Goal: Task Accomplishment & Management: Use online tool/utility

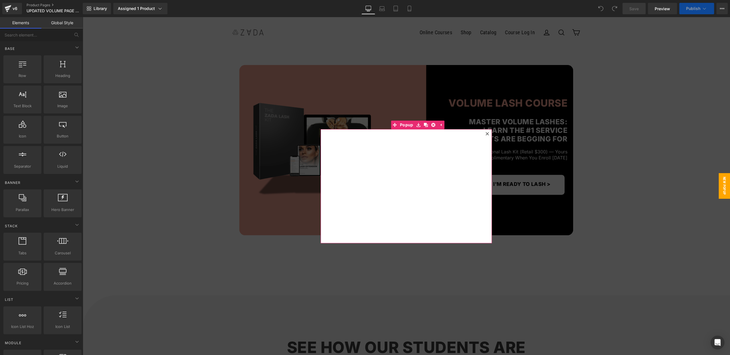
click at [487, 133] on icon at bounding box center [486, 133] width 3 height 3
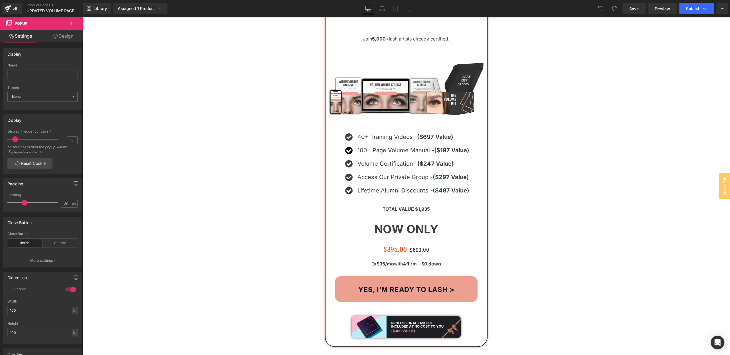
scroll to position [5930, 0]
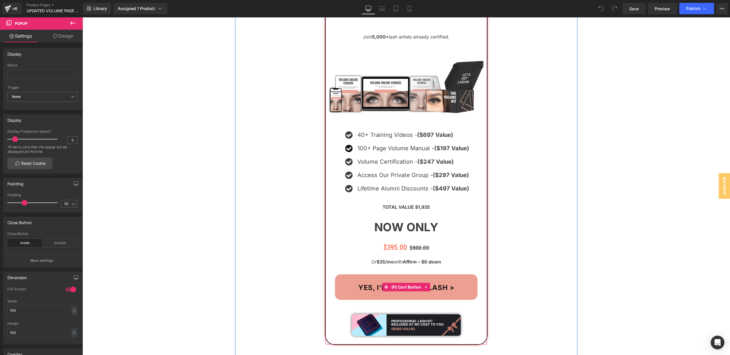
drag, startPoint x: 402, startPoint y: 230, endPoint x: 381, endPoint y: 227, distance: 21.3
click at [402, 283] on span "(P) Cart Button" at bounding box center [406, 287] width 33 height 9
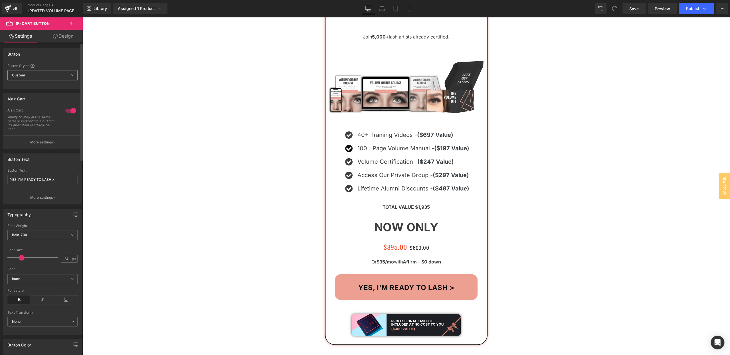
click at [34, 75] on span "Custom Setup Global Style" at bounding box center [42, 75] width 70 height 10
click at [26, 116] on div "Ability to stay at the same page or redirect to a custom url after item is adde…" at bounding box center [31, 123] width 49 height 16
click at [40, 141] on p "More settings" at bounding box center [41, 142] width 23 height 5
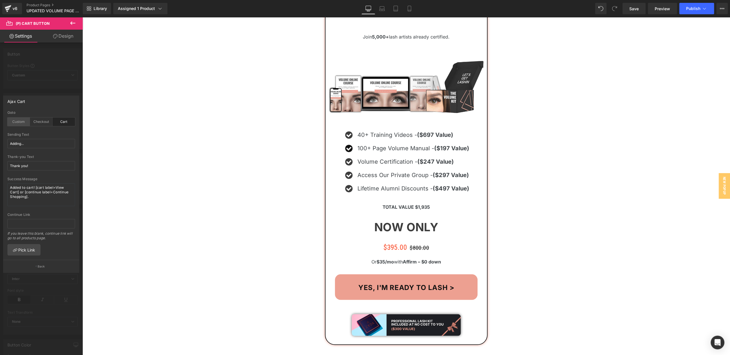
click at [10, 122] on div "Custom" at bounding box center [18, 122] width 23 height 9
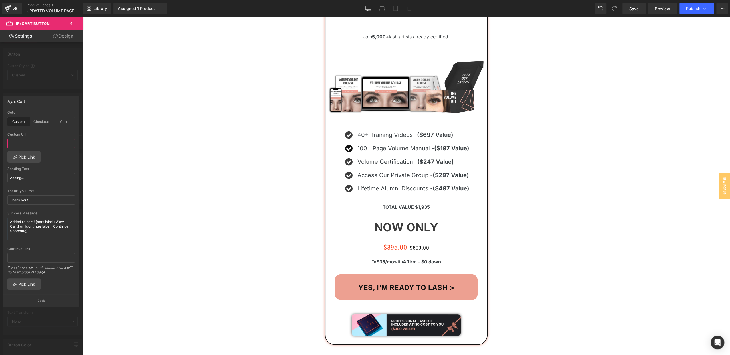
click at [19, 143] on input "text" at bounding box center [41, 143] width 68 height 9
paste input "[URL][DOMAIN_NAME]"
type input "[URL][DOMAIN_NAME]"
click at [61, 156] on div "cart Goto Custom Checkout Cart Custom Url [URL][DOMAIN_NAME] Pick Link Adding..…" at bounding box center [41, 202] width 76 height 183
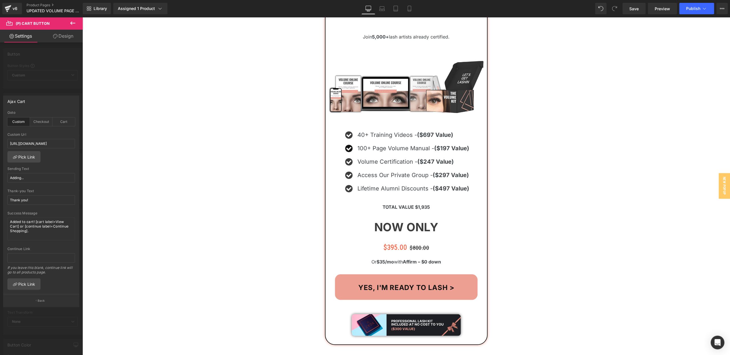
scroll to position [0, 0]
click at [633, 9] on span "Save" at bounding box center [633, 9] width 9 height 6
click at [410, 8] on icon at bounding box center [409, 9] width 6 height 6
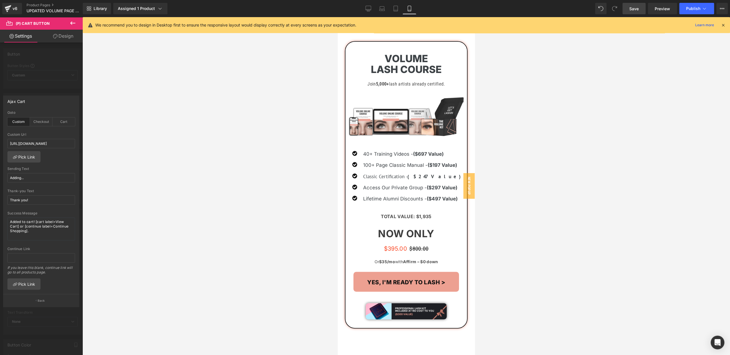
scroll to position [4588, 0]
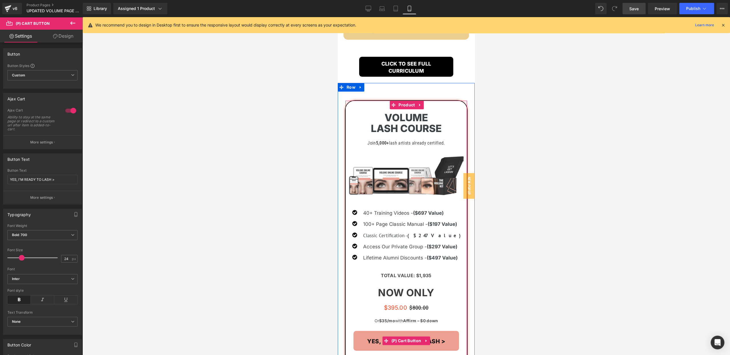
click at [404, 337] on span "(P) Cart Button" at bounding box center [406, 341] width 33 height 9
click at [49, 140] on p "More settings" at bounding box center [41, 142] width 23 height 5
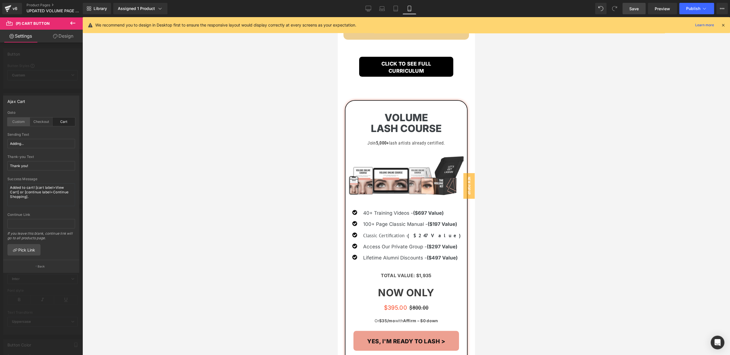
click at [23, 123] on div "Custom" at bounding box center [18, 122] width 23 height 9
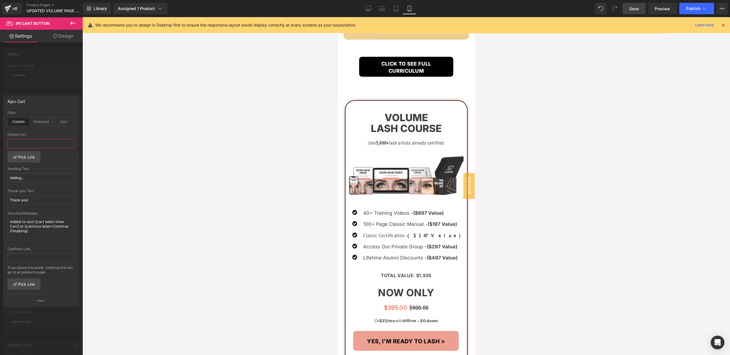
click at [23, 143] on input "text" at bounding box center [41, 143] width 68 height 9
paste input "[URL][DOMAIN_NAME]"
type input "[URL][DOMAIN_NAME]"
click at [632, 11] on span "Save" at bounding box center [633, 9] width 9 height 6
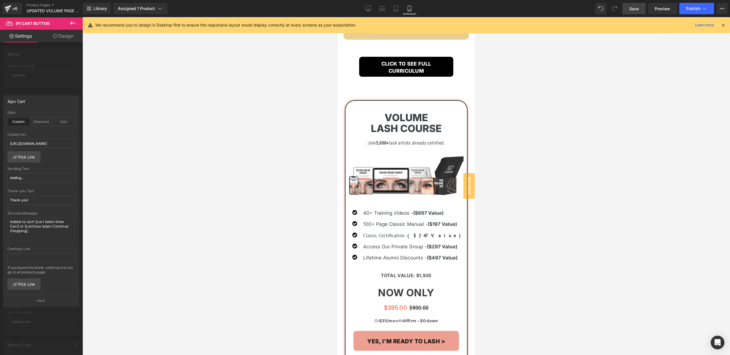
scroll to position [0, 0]
click at [691, 13] on button "Publish" at bounding box center [696, 8] width 35 height 11
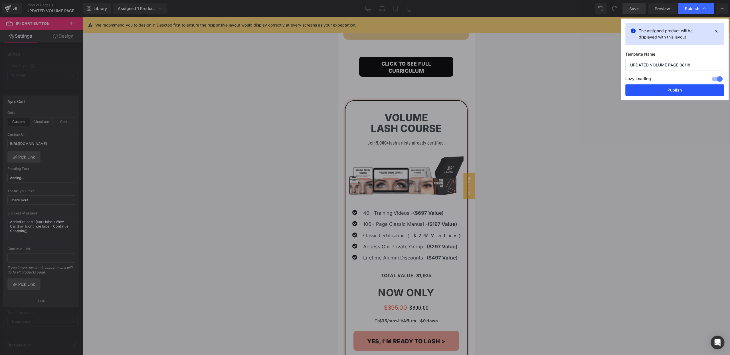
click at [666, 92] on button "Publish" at bounding box center [674, 89] width 99 height 11
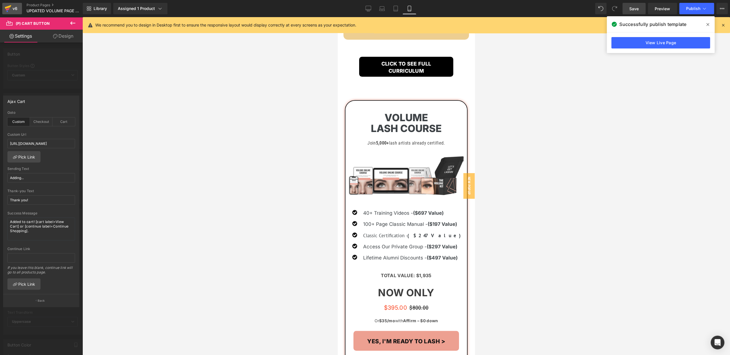
click at [14, 12] on div "v6" at bounding box center [14, 8] width 7 height 7
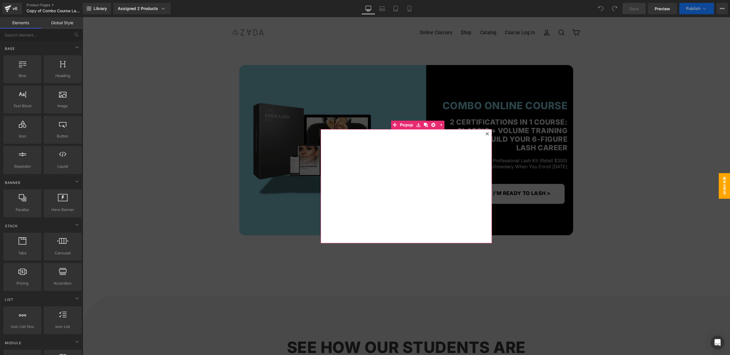
click at [487, 135] on icon at bounding box center [486, 133] width 3 height 3
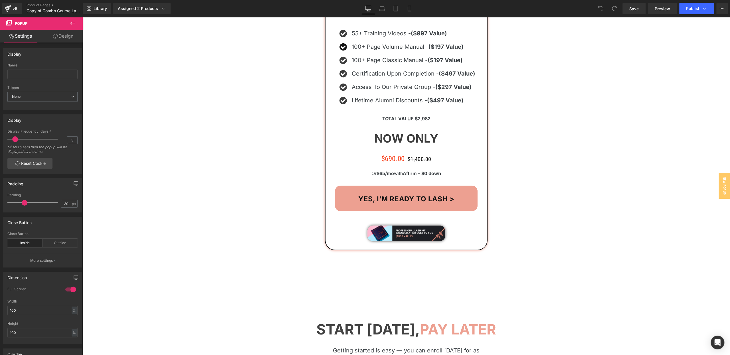
scroll to position [6043, 0]
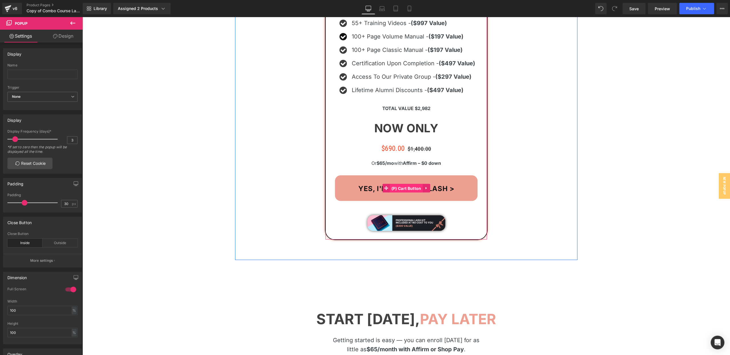
click at [410, 184] on span "(P) Cart Button" at bounding box center [406, 188] width 33 height 9
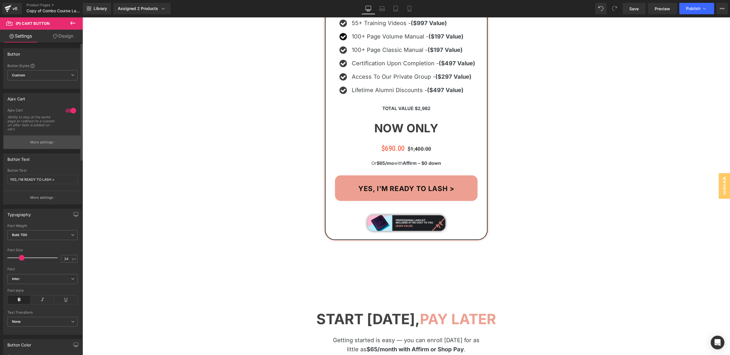
click at [44, 139] on button "More settings" at bounding box center [42, 141] width 78 height 13
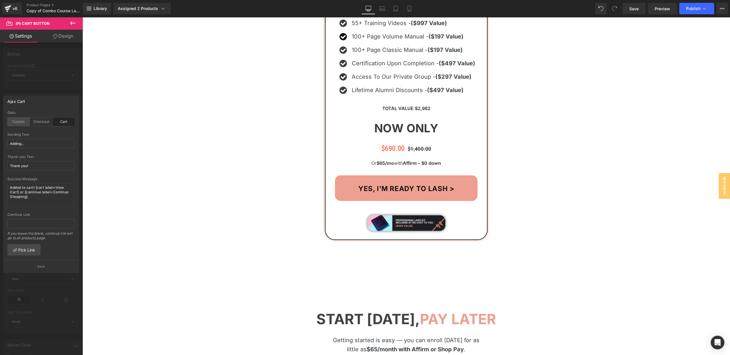
click at [20, 125] on div "Custom" at bounding box center [18, 122] width 23 height 9
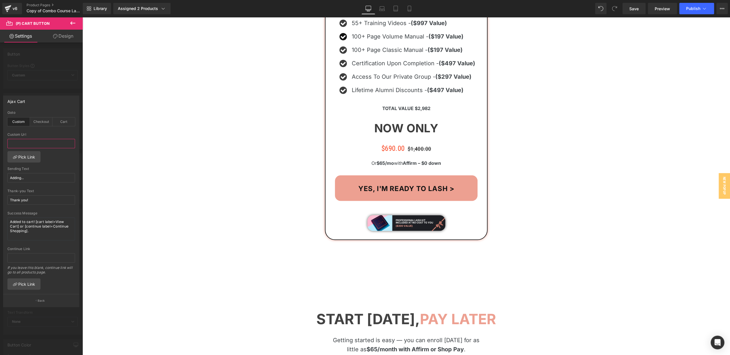
click at [19, 145] on input "text" at bounding box center [41, 143] width 68 height 9
paste input "https://checkout.zadausa.com/b/28E9AS73KdUCaejgCE1VK04"
type input "https://checkout.zadausa.com/b/28E9AS73KdUCaejgCE1VK04"
click at [637, 8] on span "Save" at bounding box center [633, 9] width 9 height 6
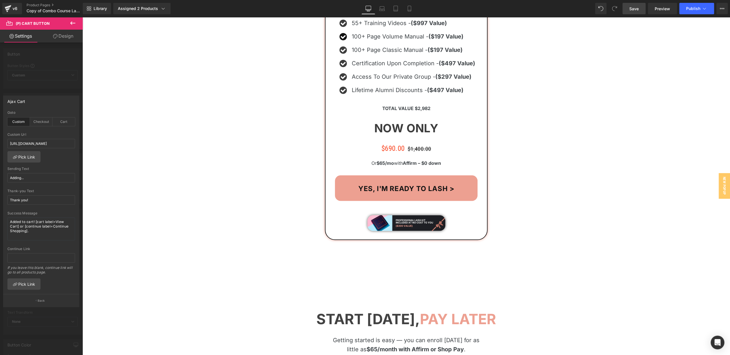
scroll to position [0, 0]
click at [404, 8] on link "Mobile" at bounding box center [409, 8] width 14 height 11
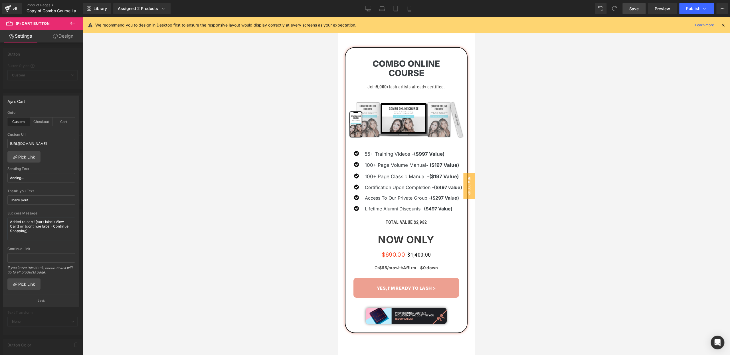
scroll to position [4579, 0]
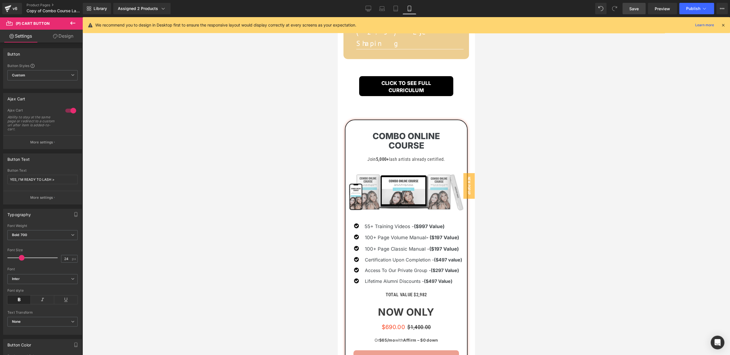
click at [406, 355] on span "(P) Cart Button" at bounding box center [406, 360] width 33 height 9
click at [39, 141] on p "More settings" at bounding box center [41, 142] width 23 height 5
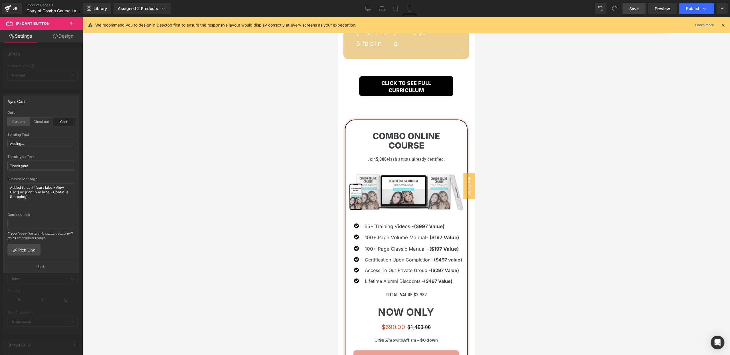
click at [23, 119] on div "Custom" at bounding box center [18, 122] width 23 height 9
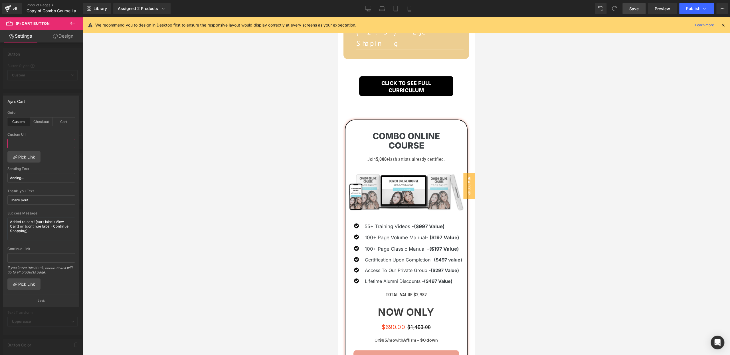
click at [23, 142] on input "text" at bounding box center [41, 143] width 68 height 9
paste input "https://checkout.zadausa.com/b/28E9AS73KdUCaejgCE1VK04"
type input "https://checkout.zadausa.com/b/28E9AS73KdUCaejgCE1VK04"
click at [632, 10] on span "Save" at bounding box center [633, 9] width 9 height 6
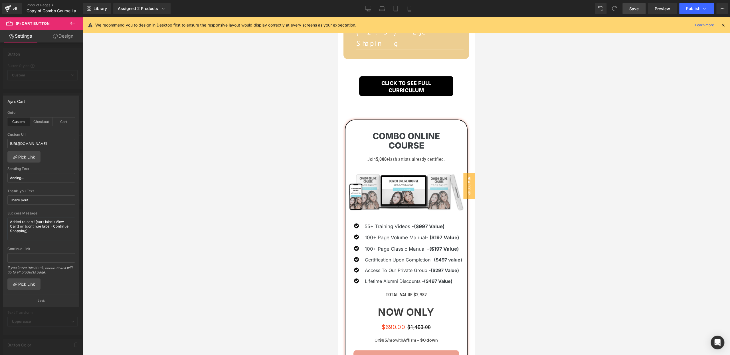
scroll to position [0, 0]
click at [684, 12] on button "Publish" at bounding box center [696, 8] width 35 height 11
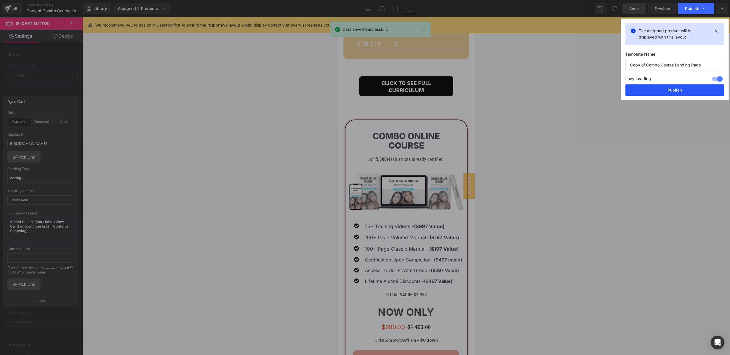
click at [655, 92] on button "Publish" at bounding box center [674, 89] width 99 height 11
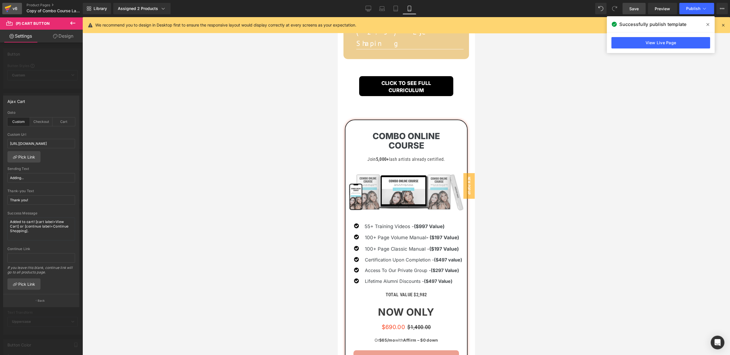
click at [13, 7] on div "v6" at bounding box center [14, 8] width 7 height 7
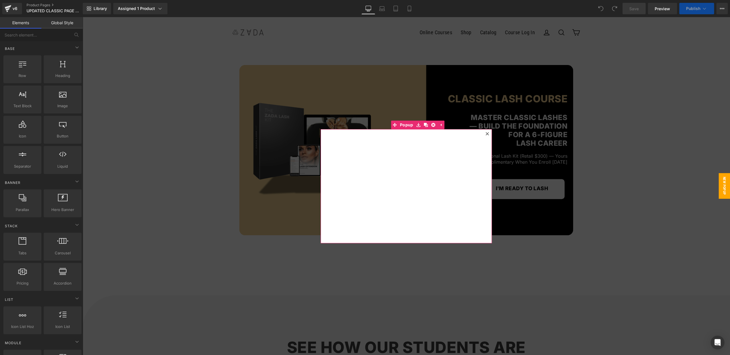
click at [488, 133] on icon at bounding box center [486, 133] width 3 height 3
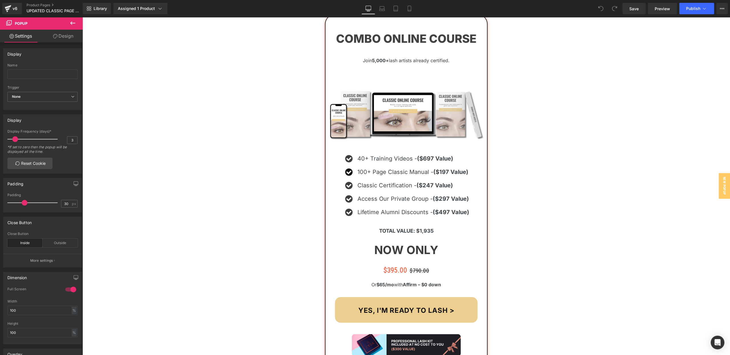
scroll to position [5940, 0]
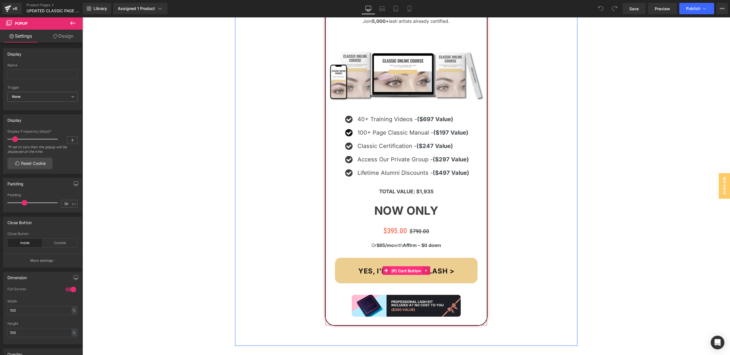
click at [400, 267] on span "(P) Cart Button" at bounding box center [406, 271] width 33 height 9
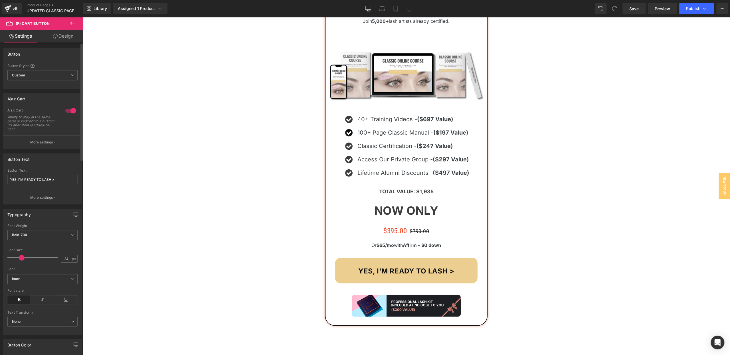
click at [38, 140] on p "More settings" at bounding box center [41, 142] width 23 height 5
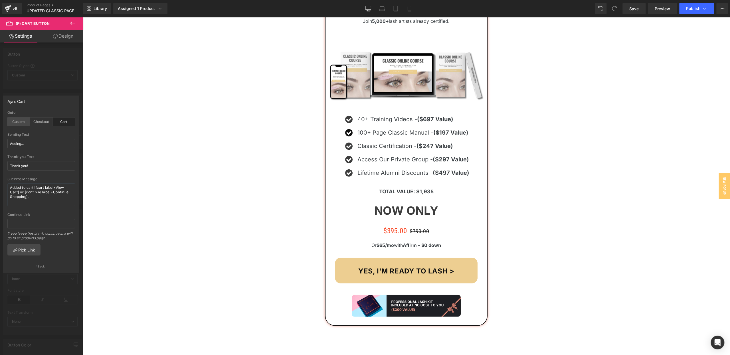
click at [16, 118] on div "Custom" at bounding box center [18, 122] width 23 height 9
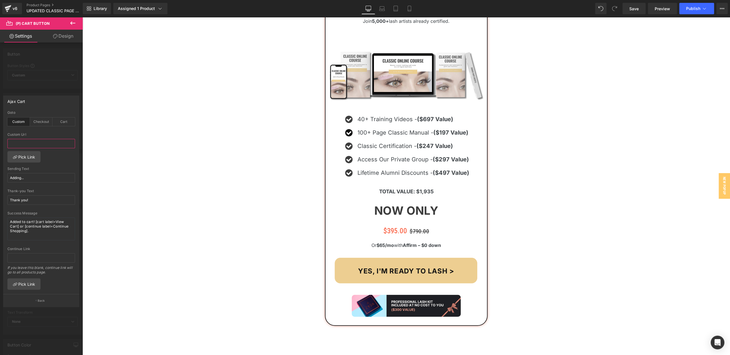
click at [20, 146] on input "text" at bounding box center [41, 143] width 68 height 9
paste input "https://checkout.zadausa.com/b/aEUg0p0Xug924lG8wx"
type input "https://checkout.zadausa.com/b/aEUg0p0Xug924lG8wx"
click at [630, 12] on link "Save" at bounding box center [633, 8] width 23 height 11
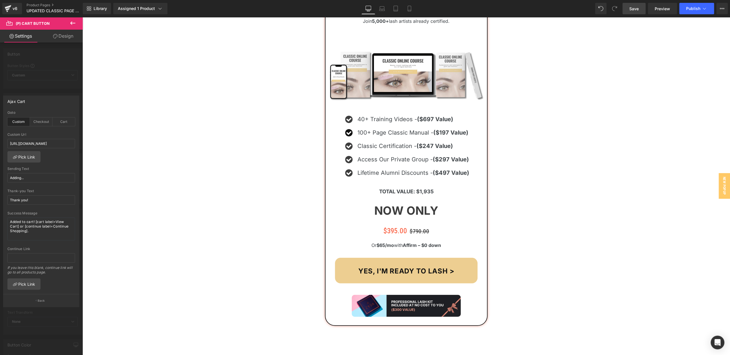
scroll to position [0, 0]
click at [410, 8] on icon at bounding box center [409, 9] width 6 height 6
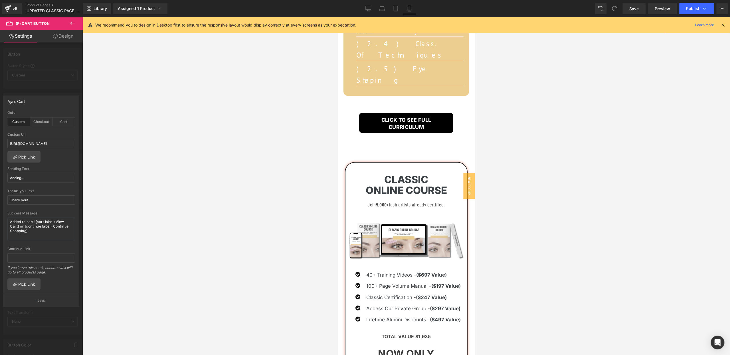
scroll to position [4538, 0]
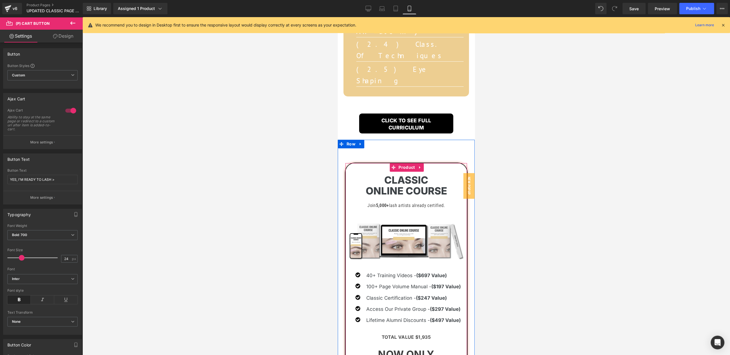
click at [40, 142] on p "More settings" at bounding box center [41, 142] width 23 height 5
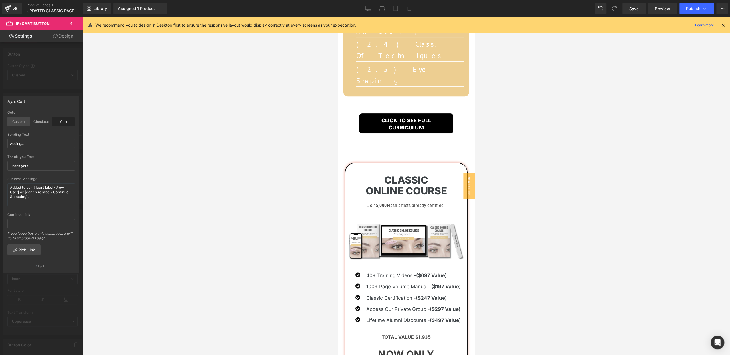
click at [24, 123] on div "Custom" at bounding box center [18, 122] width 23 height 9
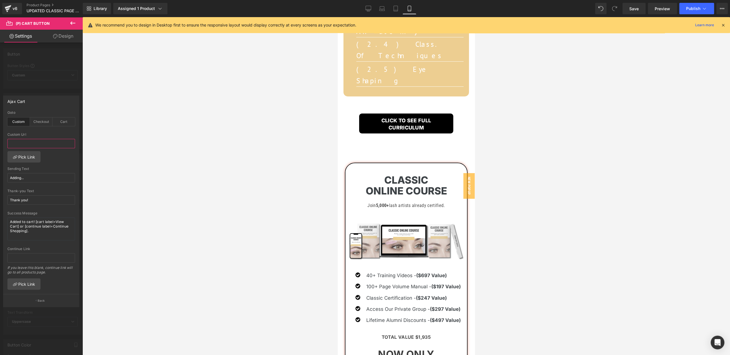
click at [26, 143] on input "text" at bounding box center [41, 143] width 68 height 9
paste input "https://checkout.zadausa.com/b/aEUg0p0Xug924lG8wx"
type input "https://checkout.zadausa.com/b/aEUg0p0Xug924lG8wx"
click at [635, 12] on link "Save" at bounding box center [633, 8] width 23 height 11
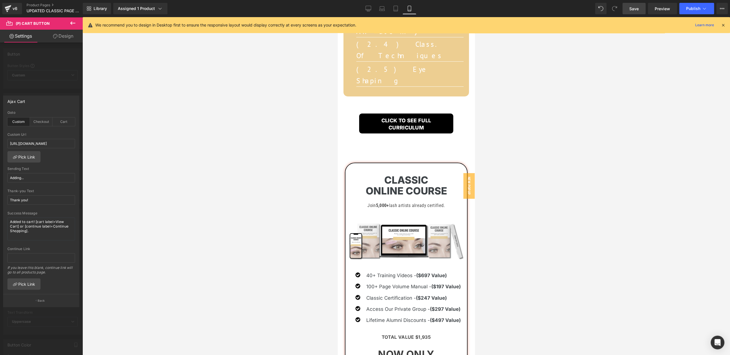
scroll to position [0, 0]
click at [704, 11] on icon at bounding box center [704, 9] width 6 height 6
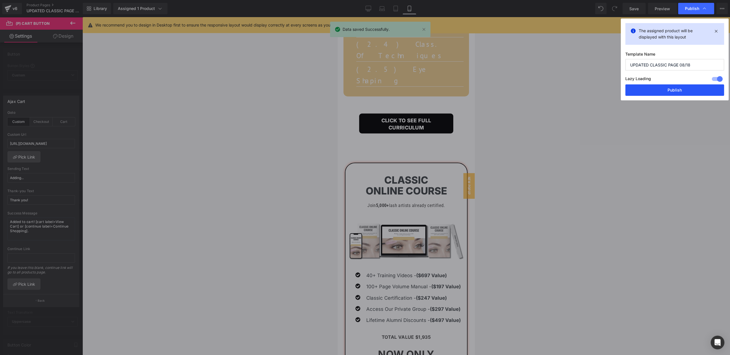
click at [662, 92] on button "Publish" at bounding box center [674, 89] width 99 height 11
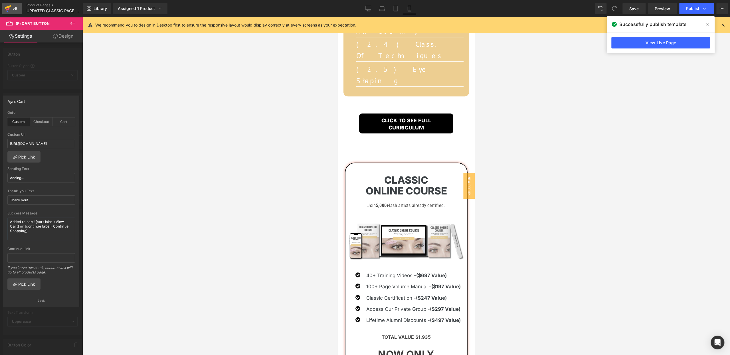
click at [13, 9] on div "v6" at bounding box center [14, 8] width 7 height 7
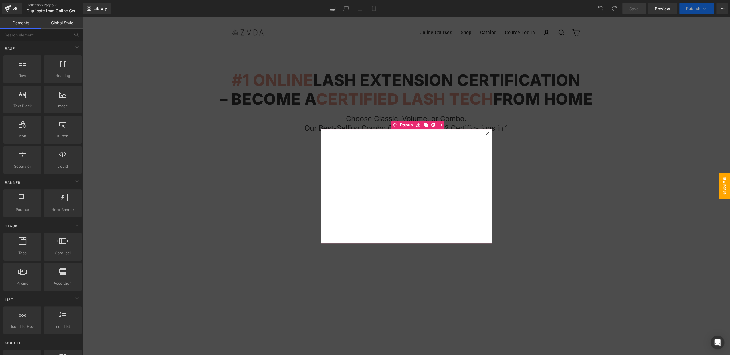
click at [487, 132] on icon at bounding box center [486, 133] width 3 height 3
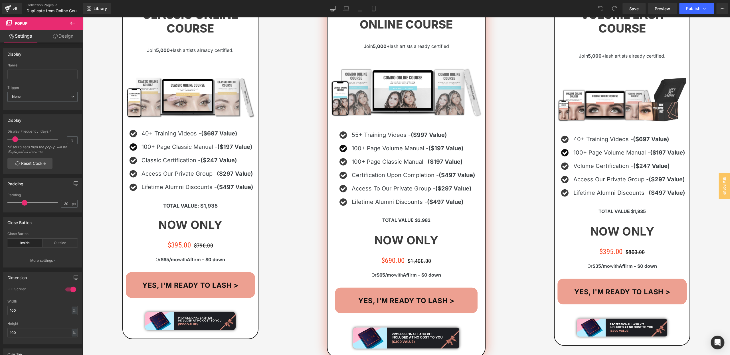
scroll to position [617, 0]
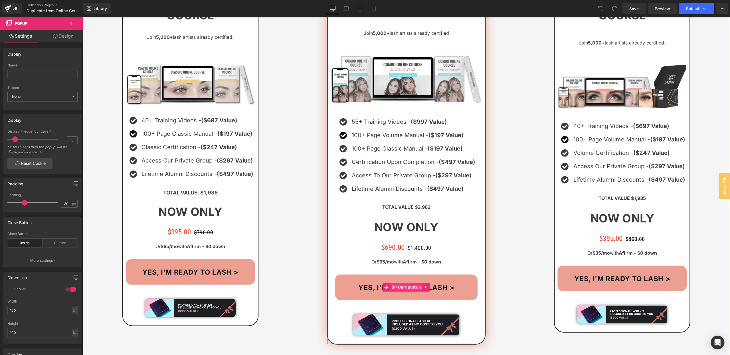
click at [401, 283] on span "(P) Cart Button" at bounding box center [406, 287] width 33 height 9
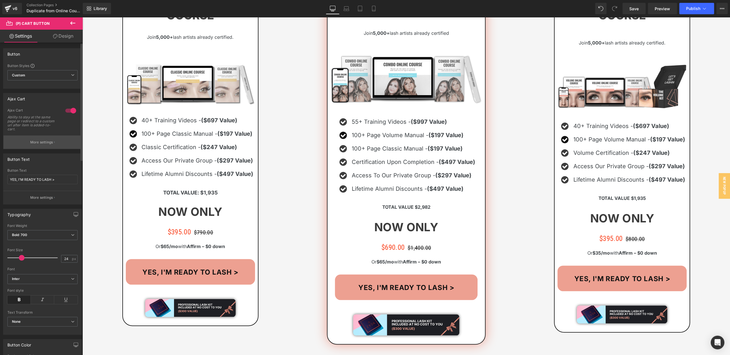
click at [30, 142] on p "More settings" at bounding box center [41, 142] width 23 height 5
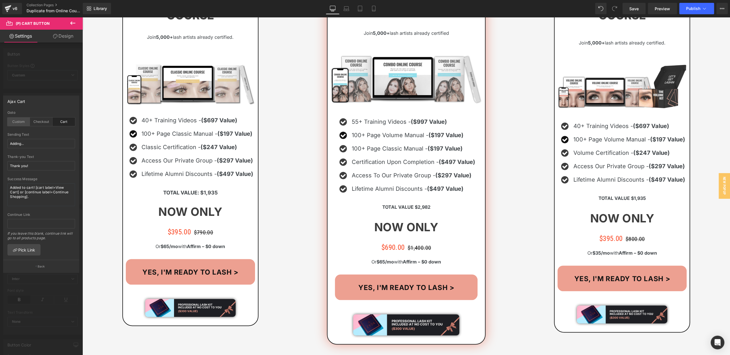
click at [15, 120] on div "Custom" at bounding box center [18, 122] width 23 height 9
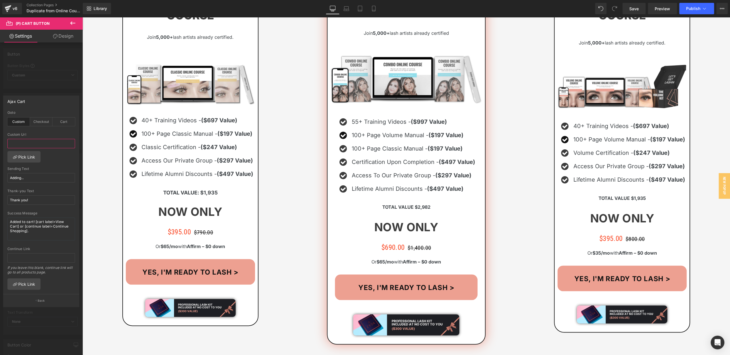
click at [23, 143] on input "text" at bounding box center [41, 143] width 68 height 9
paste input "https://checkout.zadausa.com/b/28E9AS73KdUCaejgCE1VK04"
type input "https://checkout.zadausa.com/b/28E9AS73KdUCaejgCE1VK04"
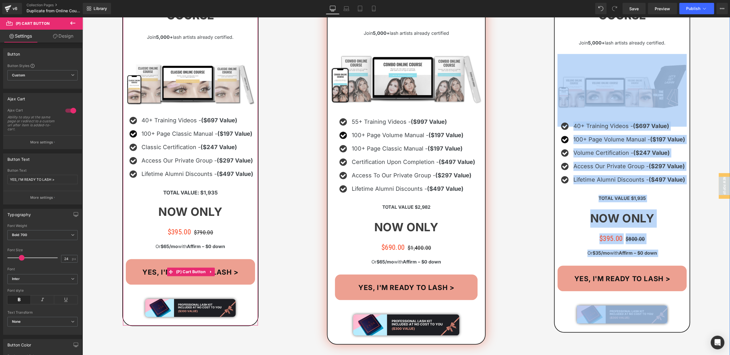
click at [189, 272] on span "(P) Cart Button" at bounding box center [191, 272] width 33 height 9
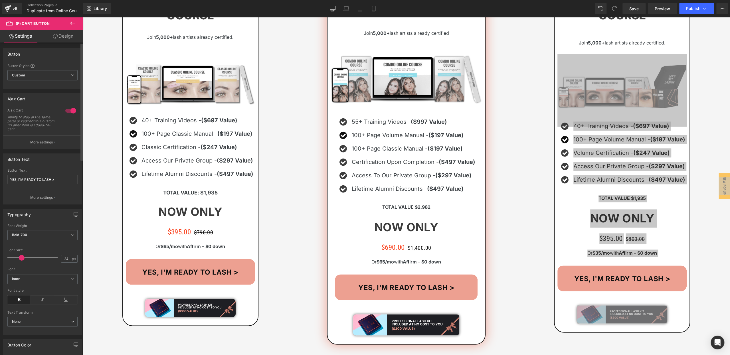
click at [37, 140] on p "More settings" at bounding box center [41, 142] width 23 height 5
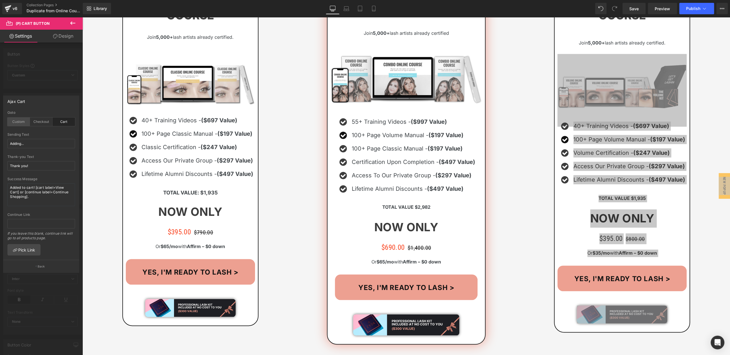
click at [18, 122] on div "Custom" at bounding box center [18, 122] width 23 height 9
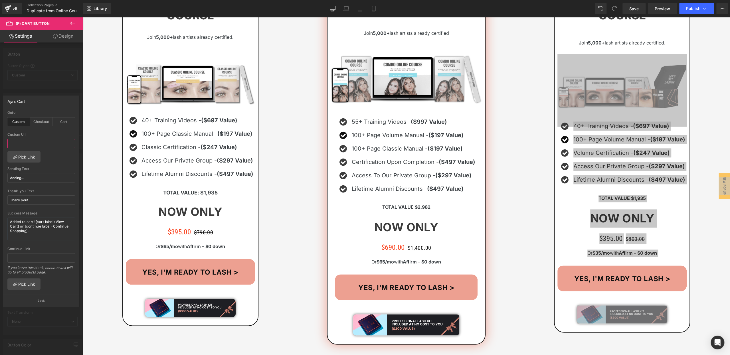
click at [25, 143] on input "text" at bounding box center [41, 143] width 68 height 9
paste input "https://checkout.zadausa.com/b/aEUg0p0Xug924lG8wx"
type input "https://checkout.zadausa.com/b/aEUg0p0Xug924lG8wx"
click at [41, 299] on p "Back" at bounding box center [41, 301] width 7 height 4
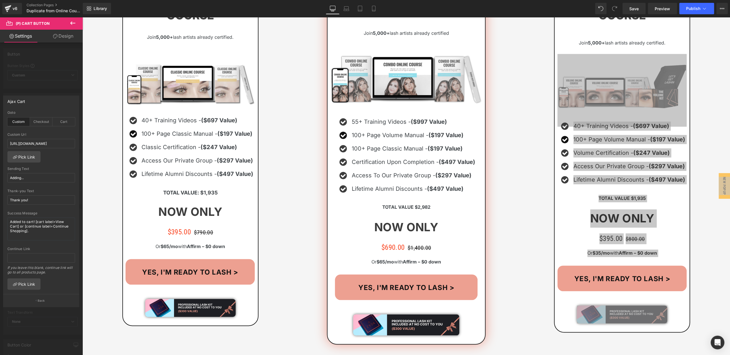
scroll to position [0, 0]
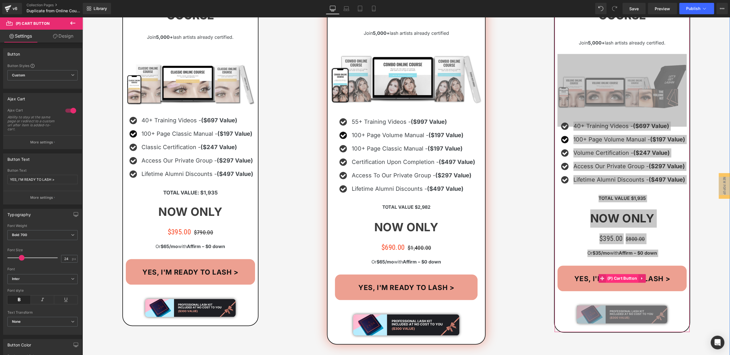
drag, startPoint x: 613, startPoint y: 281, endPoint x: 618, endPoint y: 280, distance: 5.0
click at [614, 280] on span "(P) Cart Button" at bounding box center [622, 278] width 33 height 9
click at [38, 140] on p "More settings" at bounding box center [41, 142] width 23 height 5
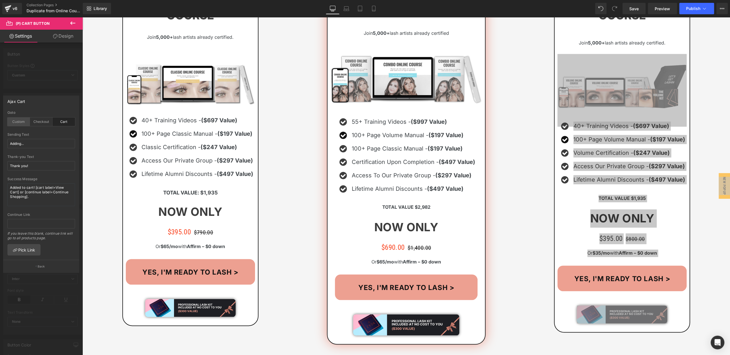
click at [19, 121] on div "Custom" at bounding box center [18, 122] width 23 height 9
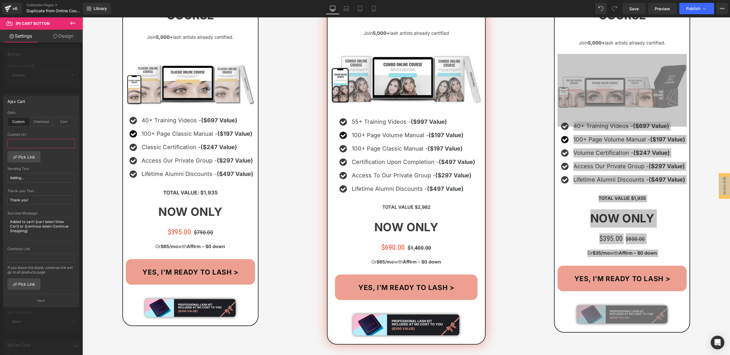
click at [22, 147] on input "text" at bounding box center [41, 143] width 68 height 9
paste input "[URL][DOMAIN_NAME]"
type input "[URL][DOMAIN_NAME]"
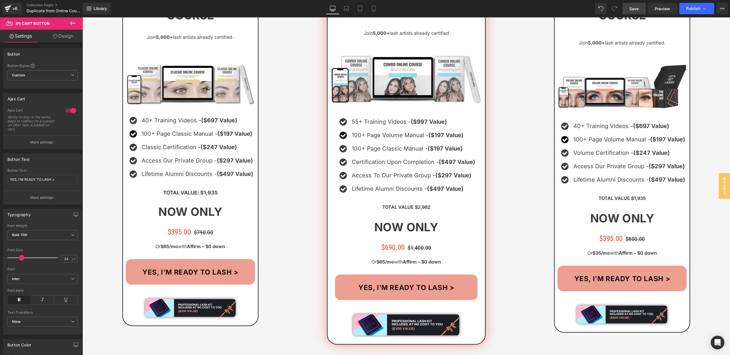
drag, startPoint x: 639, startPoint y: 5, endPoint x: 311, endPoint y: 122, distance: 348.8
click at [639, 5] on link "Save" at bounding box center [633, 8] width 23 height 11
click at [373, 9] on icon at bounding box center [374, 9] width 6 height 6
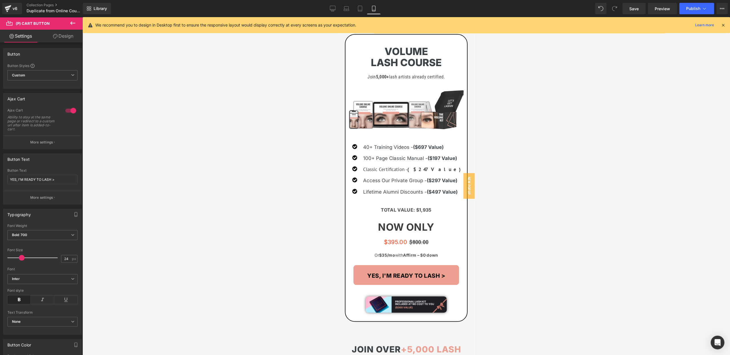
scroll to position [918, 0]
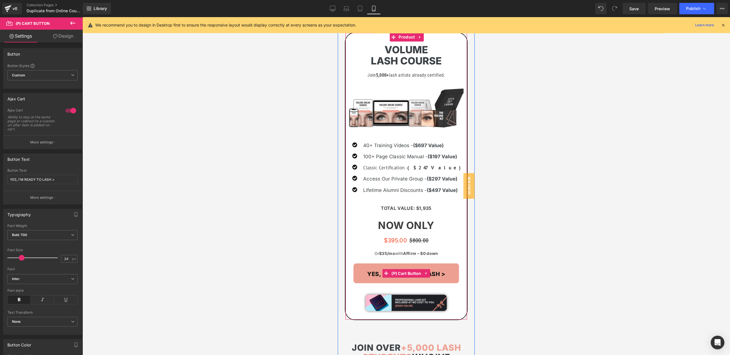
drag, startPoint x: 400, startPoint y: 271, endPoint x: 412, endPoint y: 234, distance: 38.3
click at [400, 271] on span "(P) Cart Button" at bounding box center [406, 273] width 33 height 9
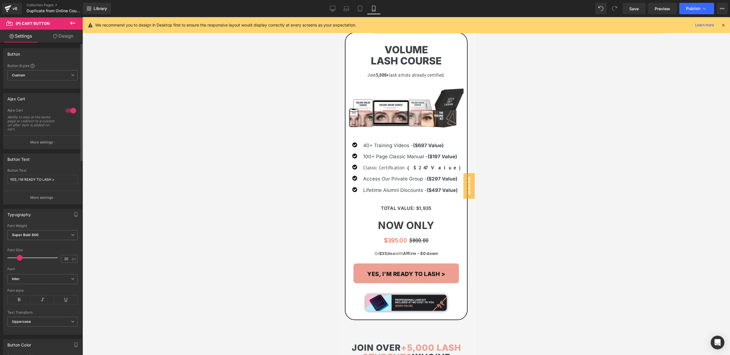
click at [30, 141] on p "More settings" at bounding box center [41, 142] width 23 height 5
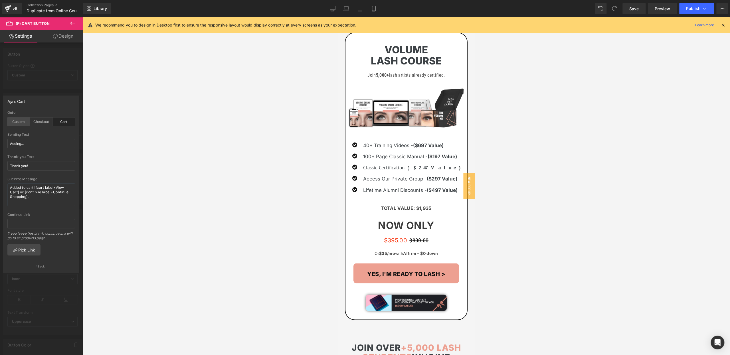
click at [20, 123] on div "Custom" at bounding box center [18, 122] width 23 height 9
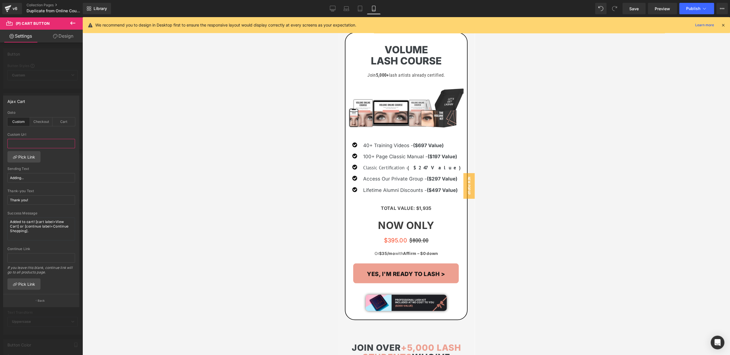
click at [31, 145] on input "text" at bounding box center [41, 143] width 68 height 9
paste input "[URL][DOMAIN_NAME]"
type input "[URL][DOMAIN_NAME]"
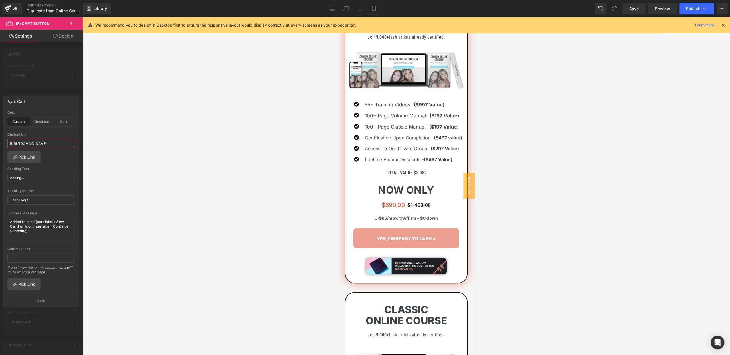
scroll to position [365, 0]
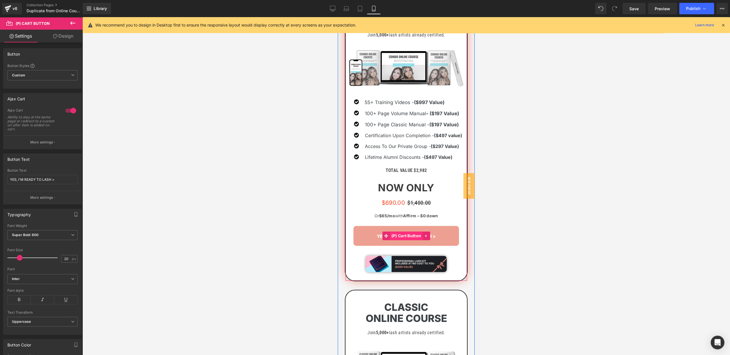
click at [406, 237] on span "(P) Cart Button" at bounding box center [406, 236] width 33 height 9
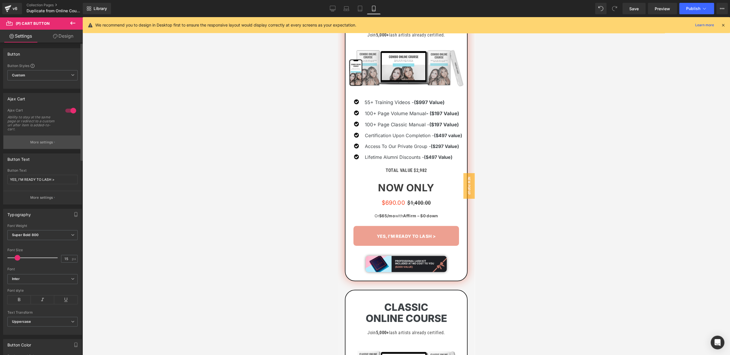
click at [42, 142] on p "More settings" at bounding box center [41, 142] width 23 height 5
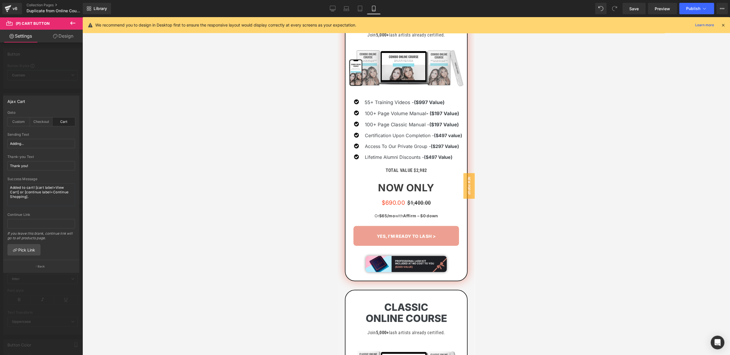
drag, startPoint x: 24, startPoint y: 121, endPoint x: 22, endPoint y: 133, distance: 12.9
click at [24, 121] on div "Custom" at bounding box center [18, 122] width 23 height 9
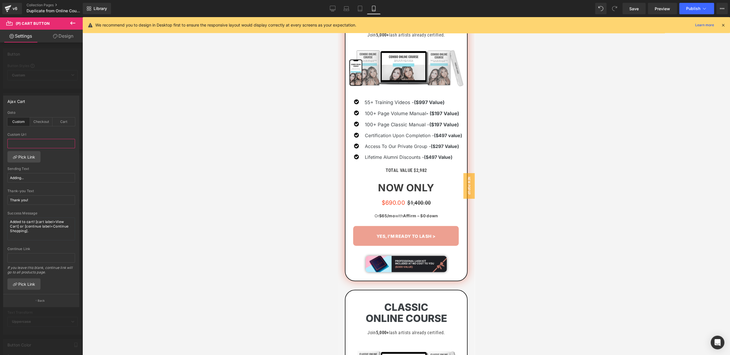
click at [21, 143] on input "text" at bounding box center [41, 143] width 68 height 9
paste input "https://checkout.zadausa.com/b/28E9AS73KdUCaejgCE1VK04"
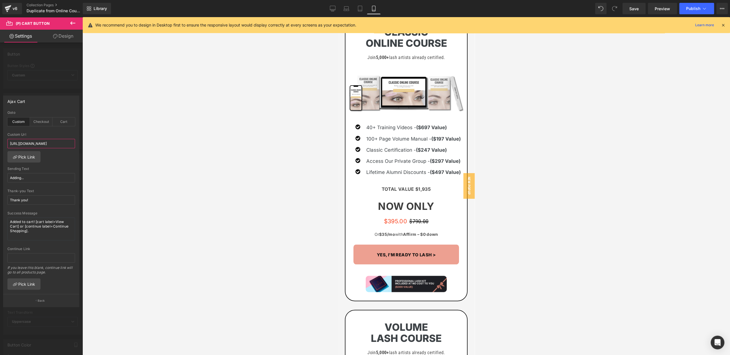
scroll to position [632, 0]
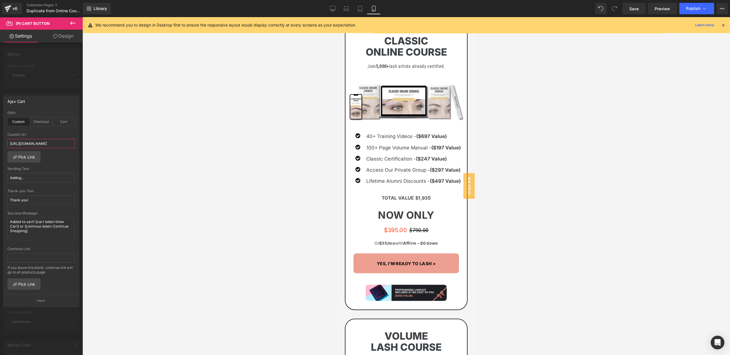
type input "https://checkout.zadausa.com/b/28E9AS73KdUCaejgCE1VK04"
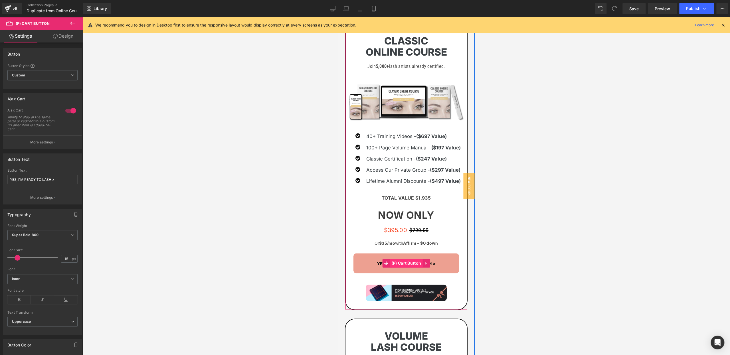
click at [404, 263] on span "(P) Cart Button" at bounding box center [406, 263] width 33 height 9
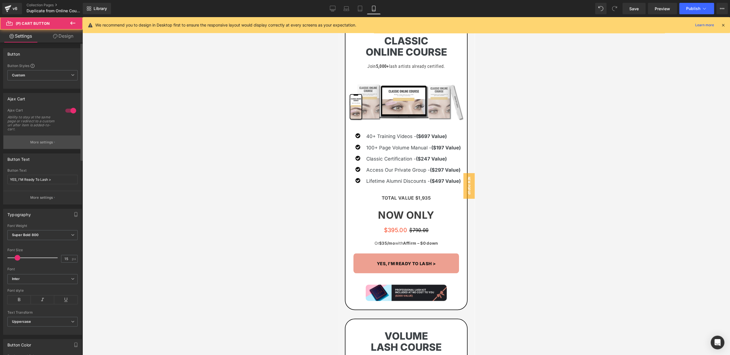
click at [35, 144] on p "More settings" at bounding box center [41, 142] width 23 height 5
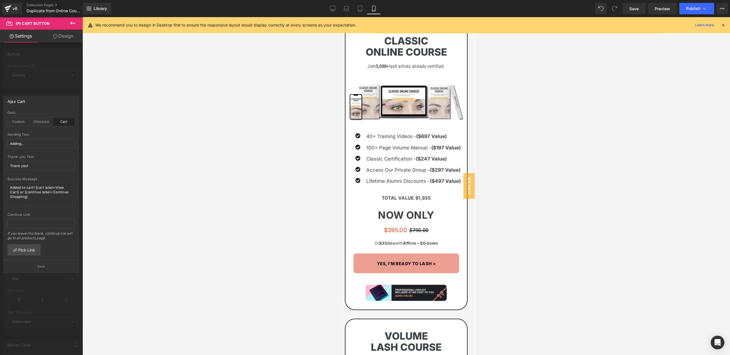
drag, startPoint x: 23, startPoint y: 122, endPoint x: 24, endPoint y: 130, distance: 8.1
click at [23, 122] on div "Custom" at bounding box center [18, 122] width 23 height 9
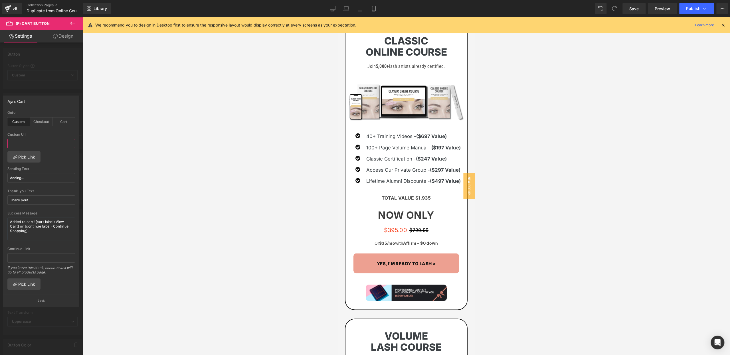
click at [24, 145] on input "text" at bounding box center [41, 143] width 68 height 9
paste input "https://checkout.zadausa.com/b/aEUg0p0Xug924lG8wx"
type input "https://checkout.zadausa.com/b/aEUg0p0Xug924lG8wx"
click at [627, 11] on link "Save" at bounding box center [633, 8] width 23 height 11
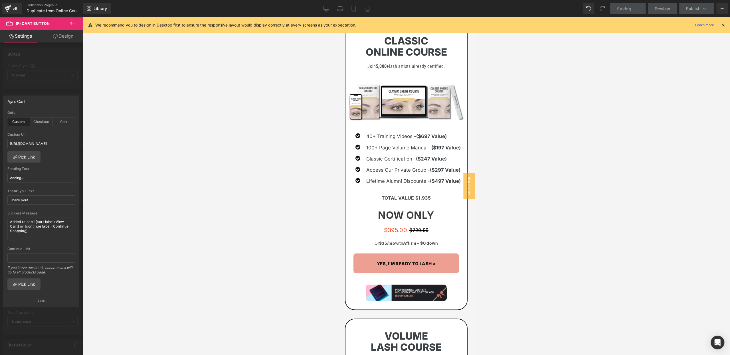
scroll to position [0, 0]
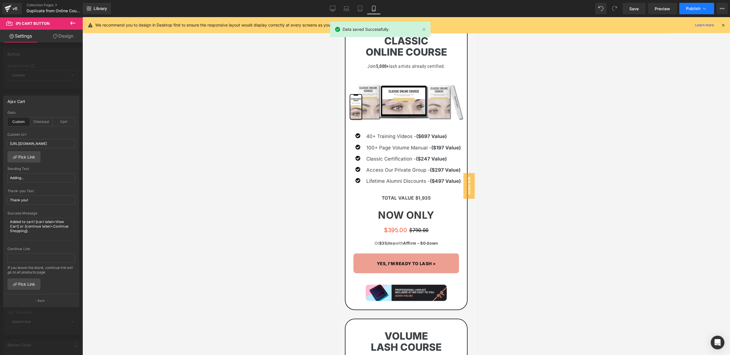
click at [703, 5] on button "Publish" at bounding box center [696, 8] width 35 height 11
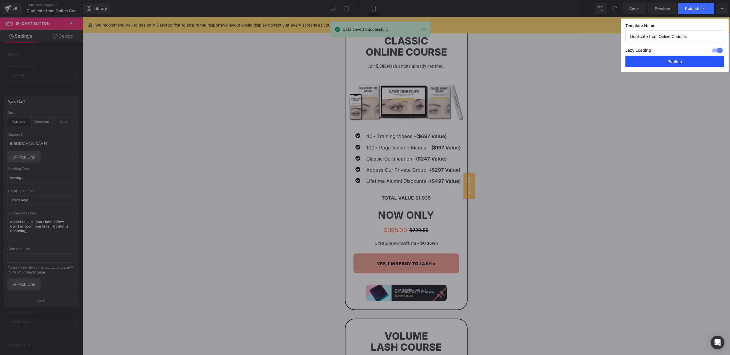
click at [673, 59] on button "Publish" at bounding box center [674, 61] width 99 height 11
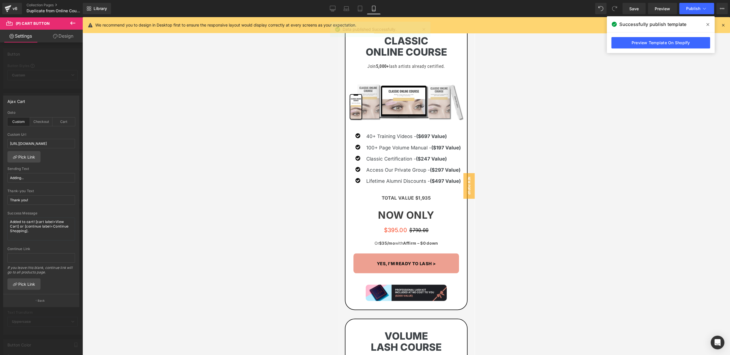
click at [480, 11] on div "Library Mobile Desktop Laptop Tablet Mobile Save Preview Publish Scheduled View…" at bounding box center [406, 8] width 647 height 11
click at [333, 10] on icon at bounding box center [333, 9] width 6 height 6
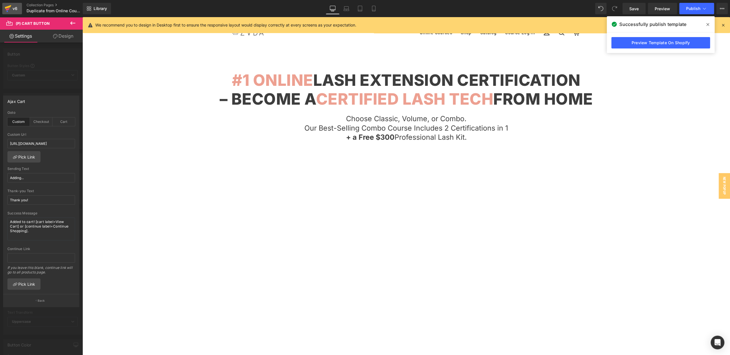
click at [18, 12] on div "v6" at bounding box center [14, 8] width 7 height 7
